Goal: Information Seeking & Learning: Find specific fact

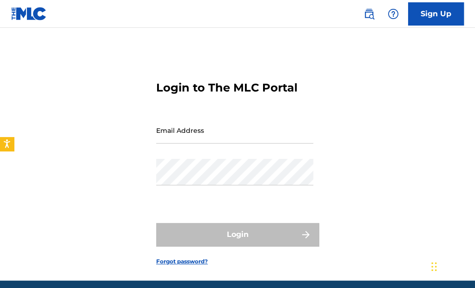
click at [207, 135] on input "Email Address" at bounding box center [234, 130] width 157 height 26
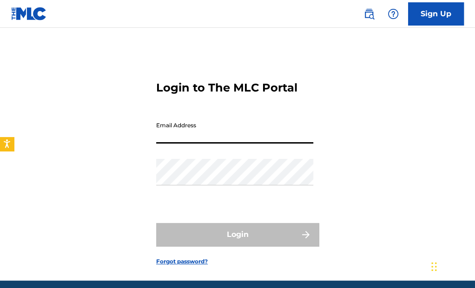
type input "[EMAIL_ADDRESS][DOMAIN_NAME]"
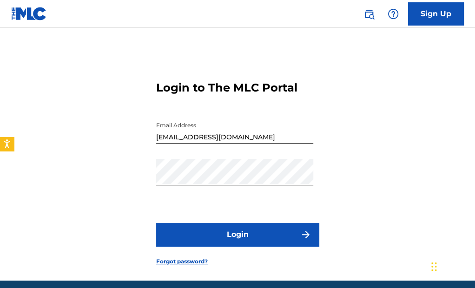
click at [226, 236] on button "Login" at bounding box center [237, 234] width 163 height 23
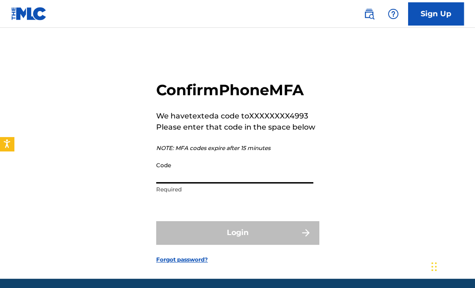
click at [212, 173] on input "Code" at bounding box center [234, 170] width 157 height 26
paste input "699711"
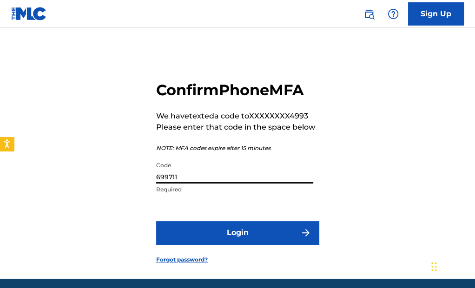
type input "699711"
click at [238, 230] on button "Login" at bounding box center [237, 232] width 163 height 23
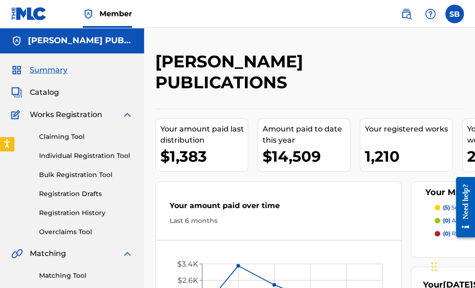
click at [404, 10] on img at bounding box center [406, 13] width 11 height 11
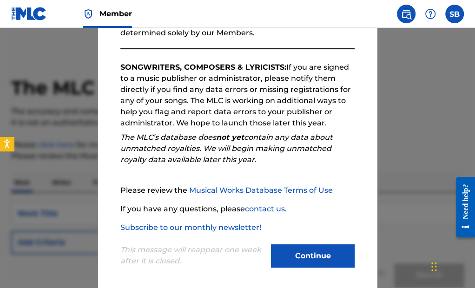
scroll to position [128, 0]
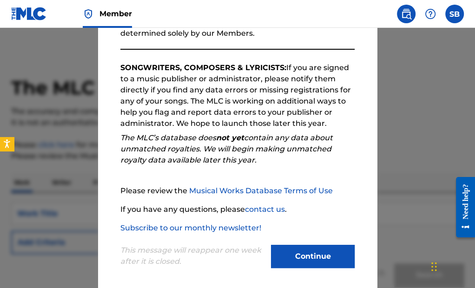
click at [322, 251] on button "Continue" at bounding box center [313, 256] width 84 height 23
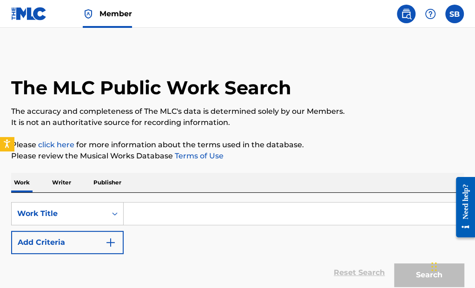
click at [209, 208] on input "Search Form" at bounding box center [294, 214] width 340 height 22
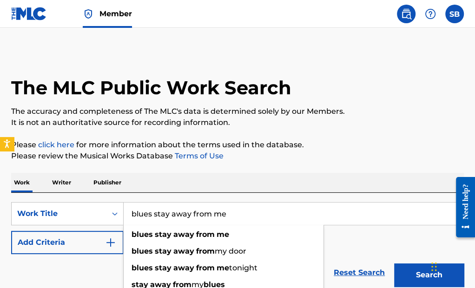
type input "blues stay away from me"
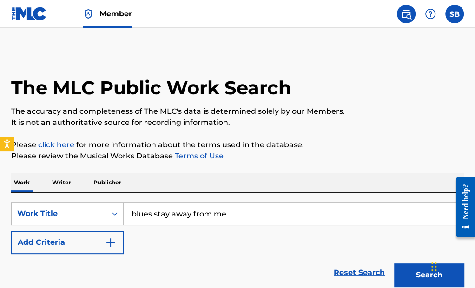
click at [324, 165] on div "The MLC Public Work Search The accuracy and completeness of The MLC's data is d…" at bounding box center [237, 186] width 475 height 270
click at [109, 245] on img "Search Form" at bounding box center [110, 242] width 11 height 11
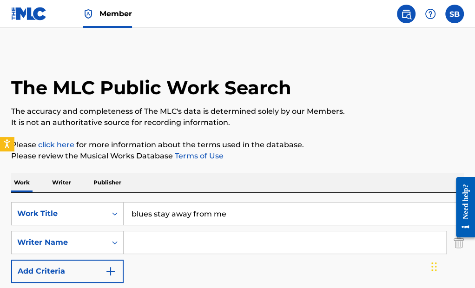
click at [155, 243] on input "Search Form" at bounding box center [285, 242] width 323 height 22
drag, startPoint x: 186, startPoint y: 224, endPoint x: 313, endPoint y: 179, distance: 134.8
click at [313, 179] on div "Work Writer Publisher" at bounding box center [237, 183] width 453 height 20
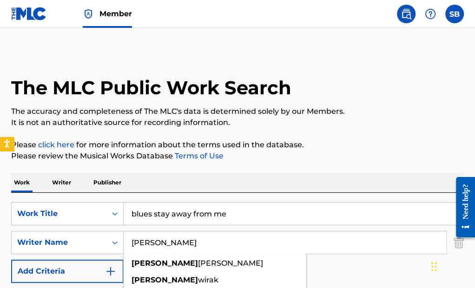
click at [172, 244] on input "[PERSON_NAME]" at bounding box center [285, 242] width 323 height 22
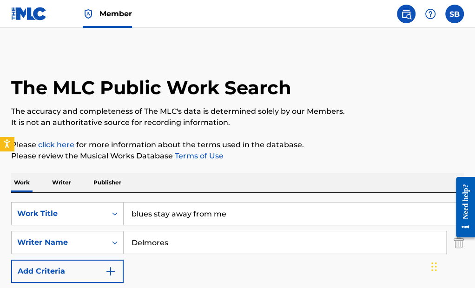
click at [367, 132] on div "The MLC Public Work Search The accuracy and completeness of The MLC's data is d…" at bounding box center [237, 200] width 475 height 298
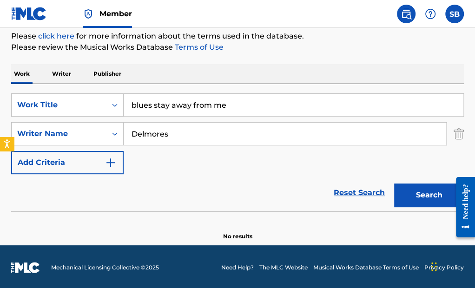
scroll to position [108, 0]
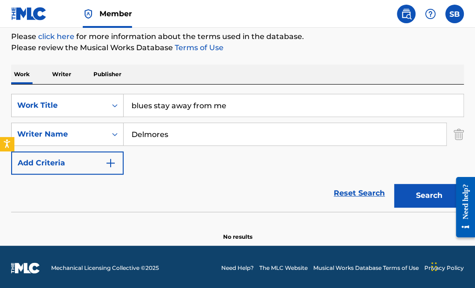
click at [424, 196] on button "Search" at bounding box center [429, 195] width 70 height 23
click at [430, 191] on button "Search" at bounding box center [429, 195] width 70 height 23
click at [220, 132] on input "Delmores" at bounding box center [285, 134] width 323 height 22
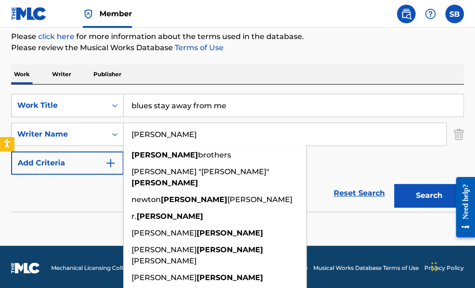
type input "[PERSON_NAME]"
click at [428, 192] on button "Search" at bounding box center [429, 195] width 70 height 23
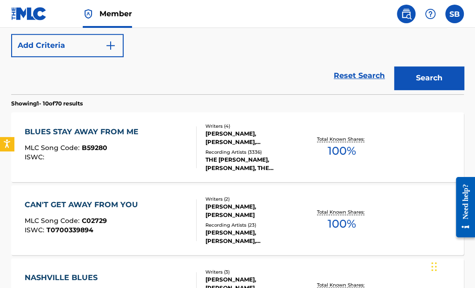
scroll to position [238, 0]
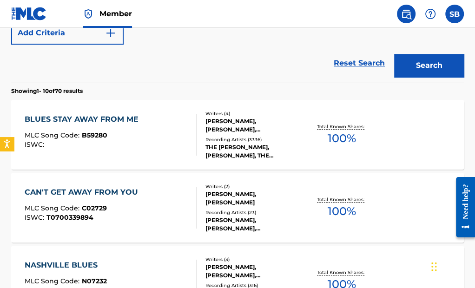
click at [116, 114] on div "BLUES STAY AWAY FROM ME" at bounding box center [84, 119] width 119 height 11
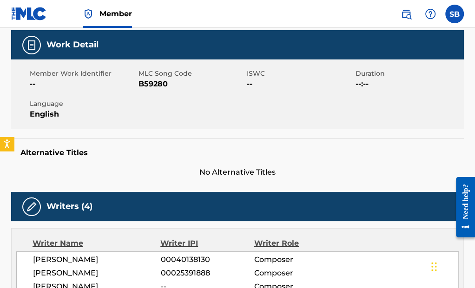
scroll to position [100, 0]
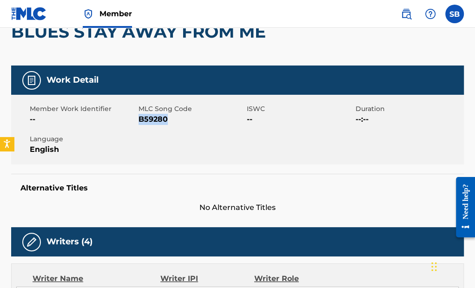
drag, startPoint x: 167, startPoint y: 117, endPoint x: 140, endPoint y: 116, distance: 27.0
click at [140, 116] on span "B59280" at bounding box center [192, 119] width 106 height 11
copy span "B59280"
